Goal: Find specific page/section: Find specific page/section

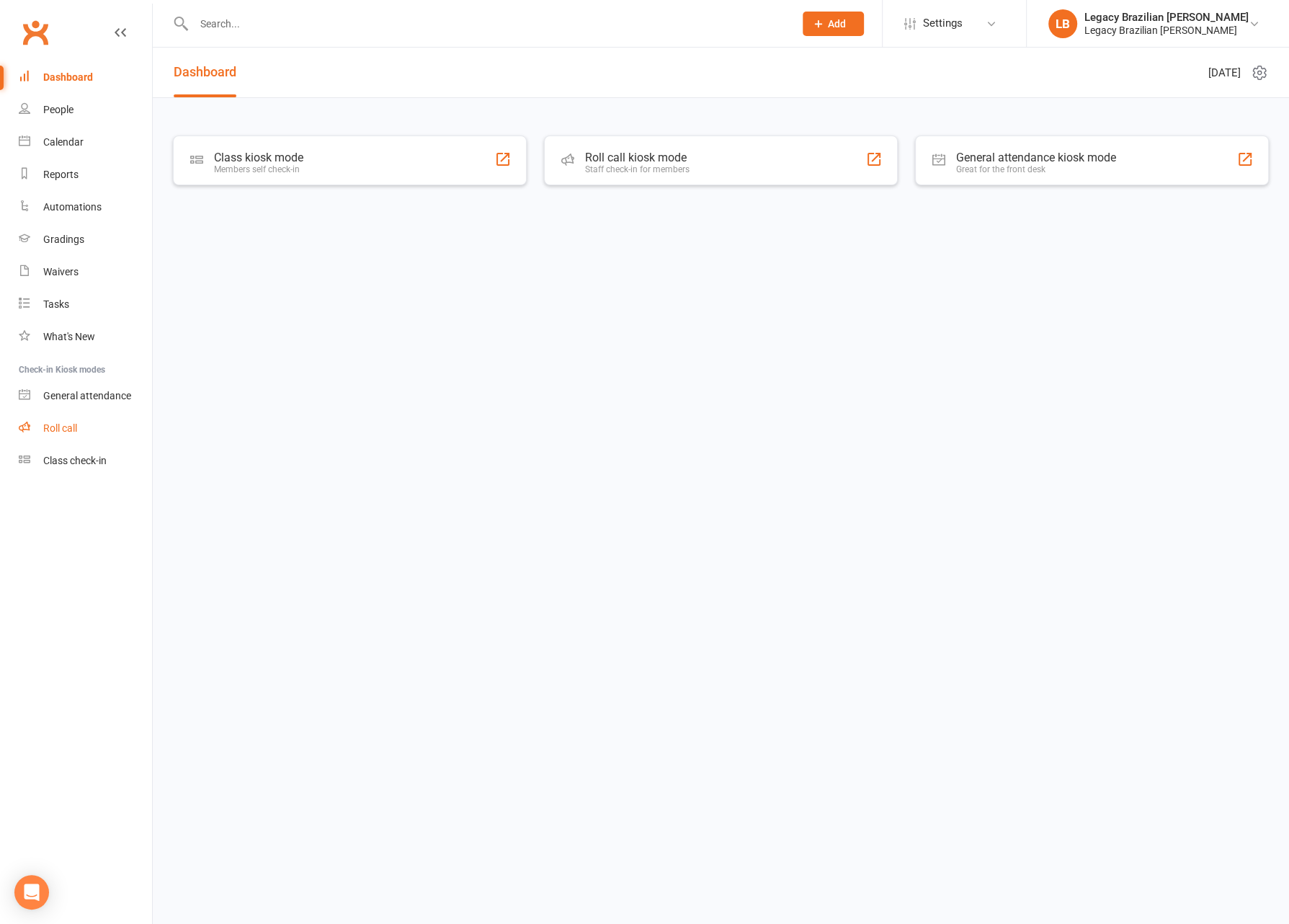
click at [66, 433] on div "Roll call" at bounding box center [60, 428] width 34 height 12
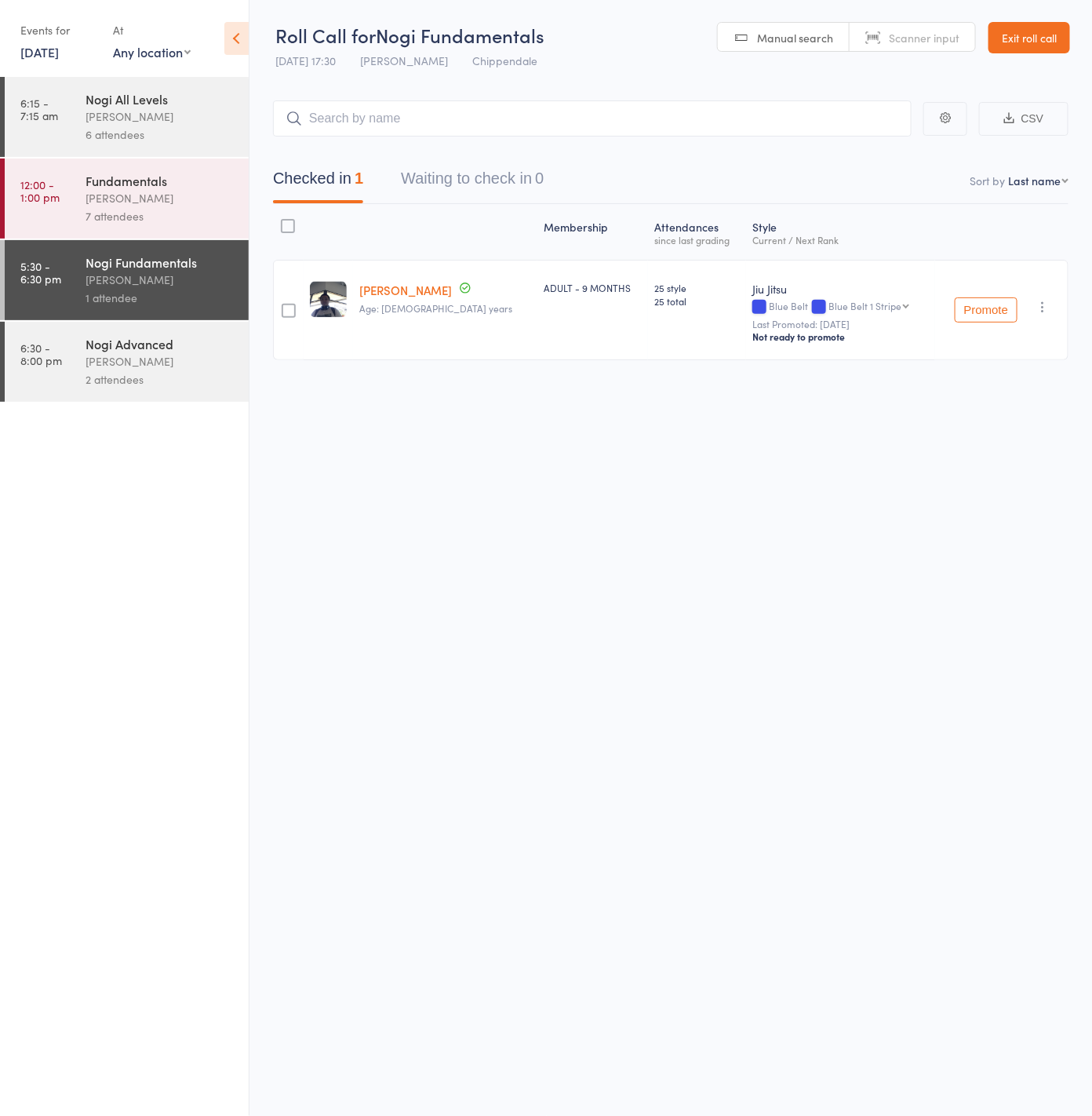
scroll to position [1, 0]
